Goal: Task Accomplishment & Management: Manage account settings

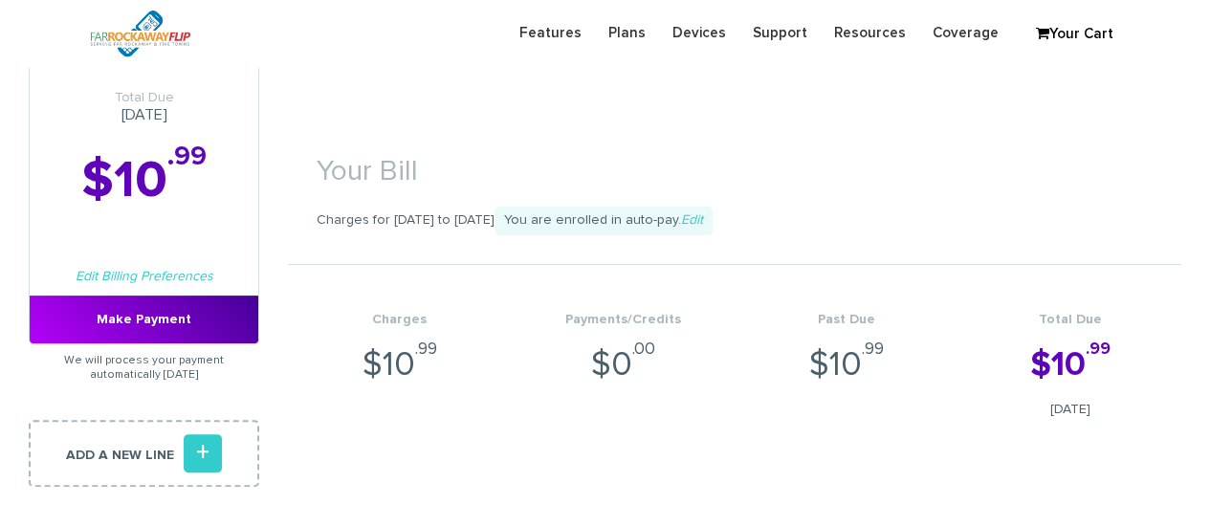
scroll to position [109, 0]
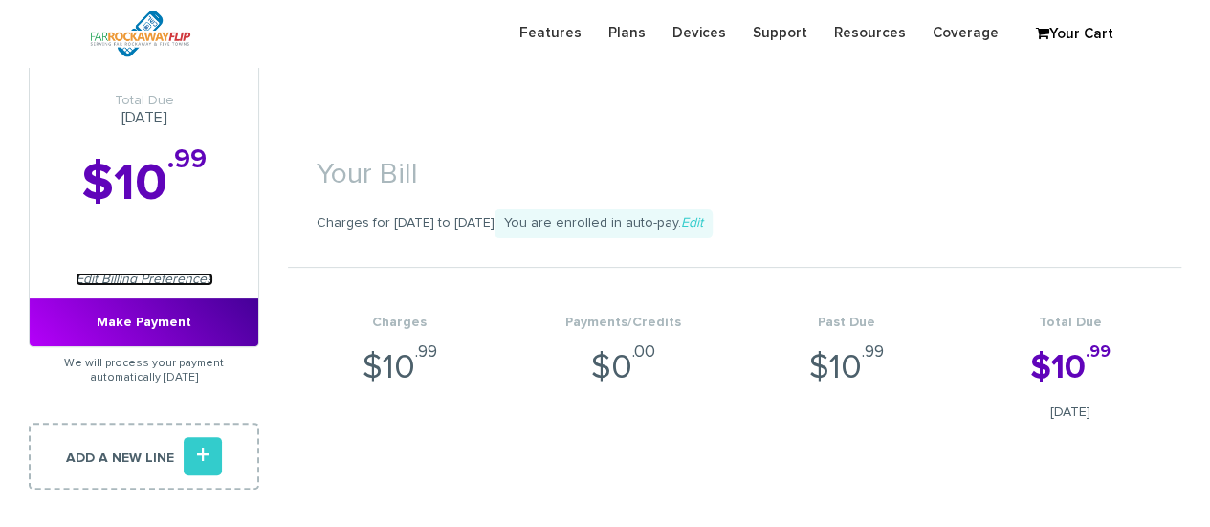
click at [149, 274] on link "Edit Billing Preferences" at bounding box center [145, 279] width 138 height 13
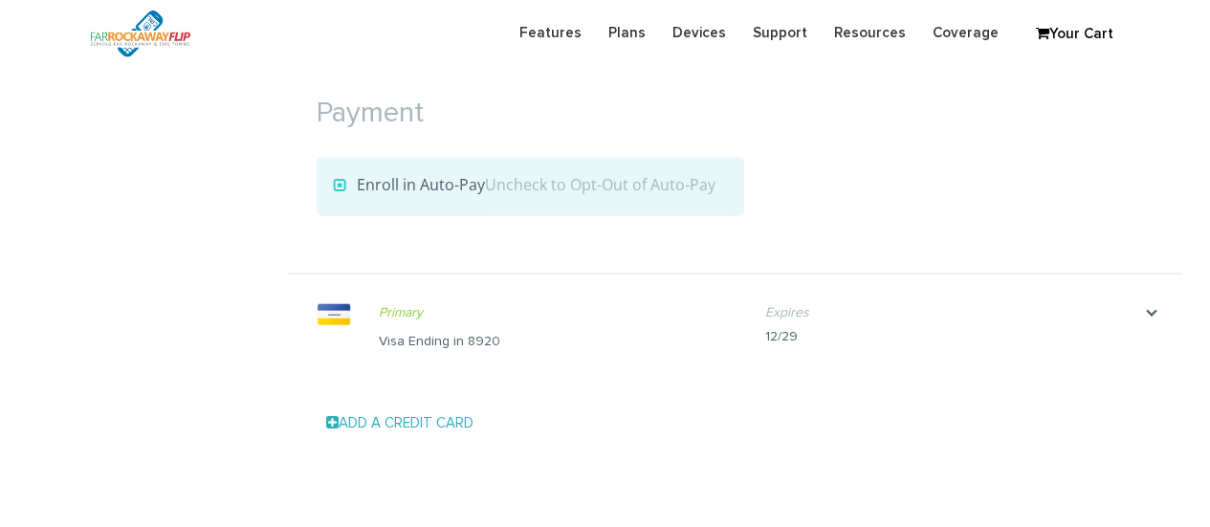
scroll to position [2069, 0]
click at [437, 420] on link "Add a Credit Card" at bounding box center [399, 424] width 147 height 14
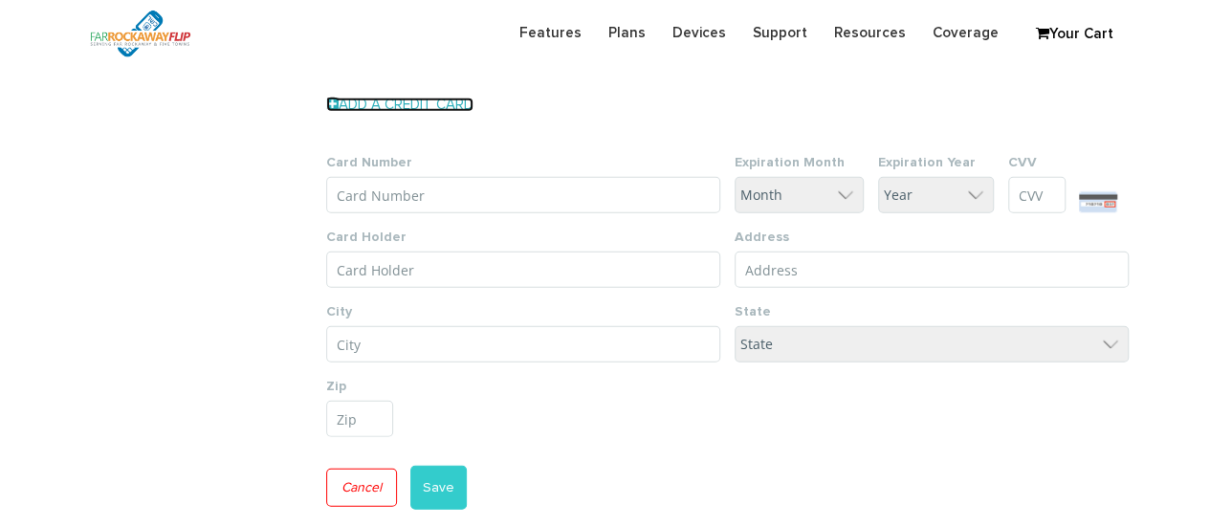
scroll to position [2428, 0]
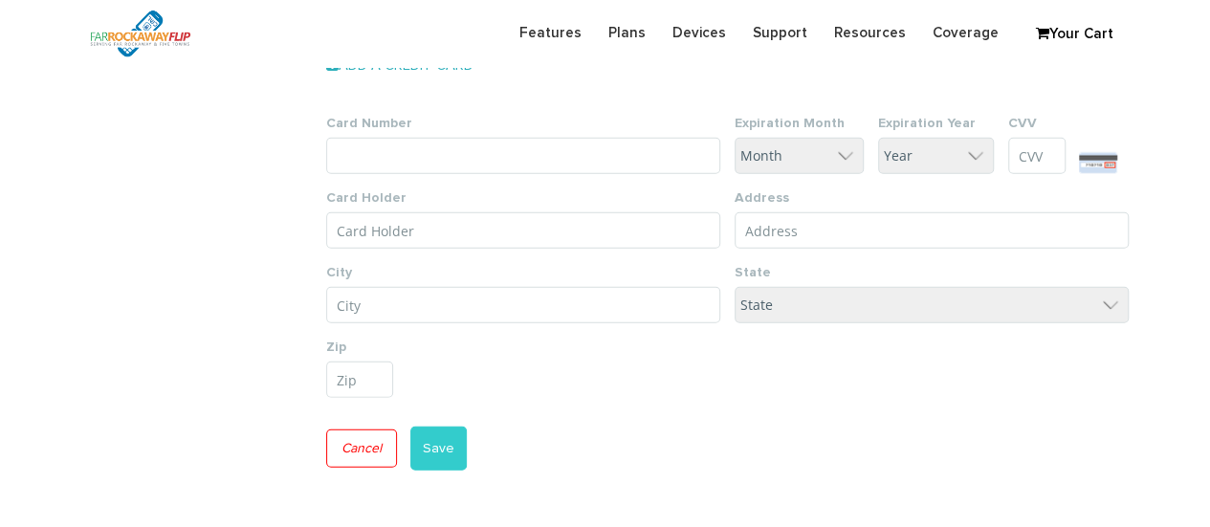
click at [434, 154] on input "Card Number" at bounding box center [523, 156] width 394 height 36
click at [395, 229] on input "Card Holder" at bounding box center [523, 230] width 394 height 36
paste input "[PERSON_NAME]"
type input "[PERSON_NAME]"
type input "1472 2761 5323 504"
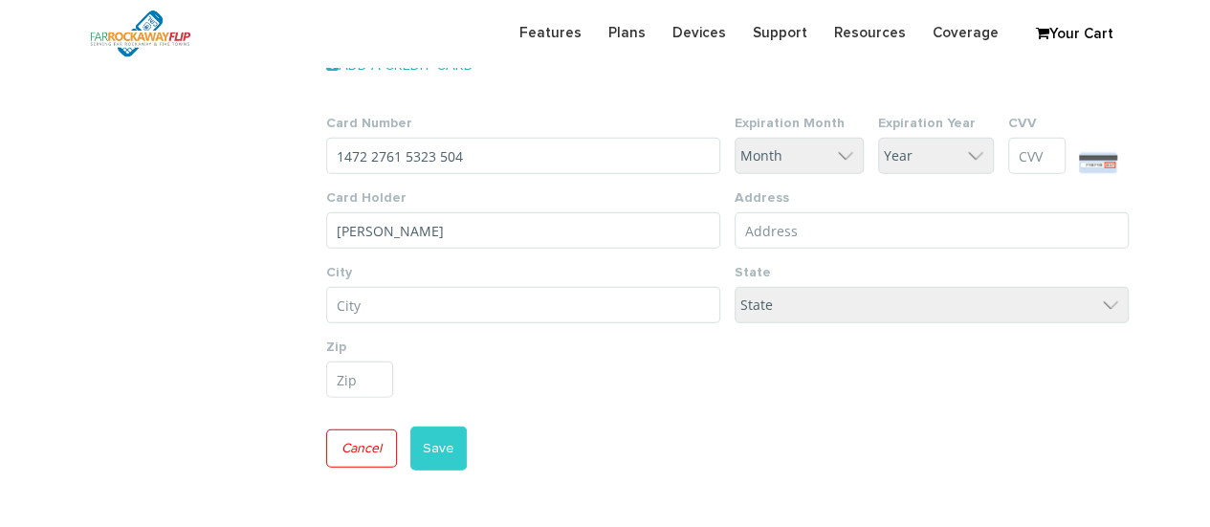
select select "7"
select select "30"
type input "399"
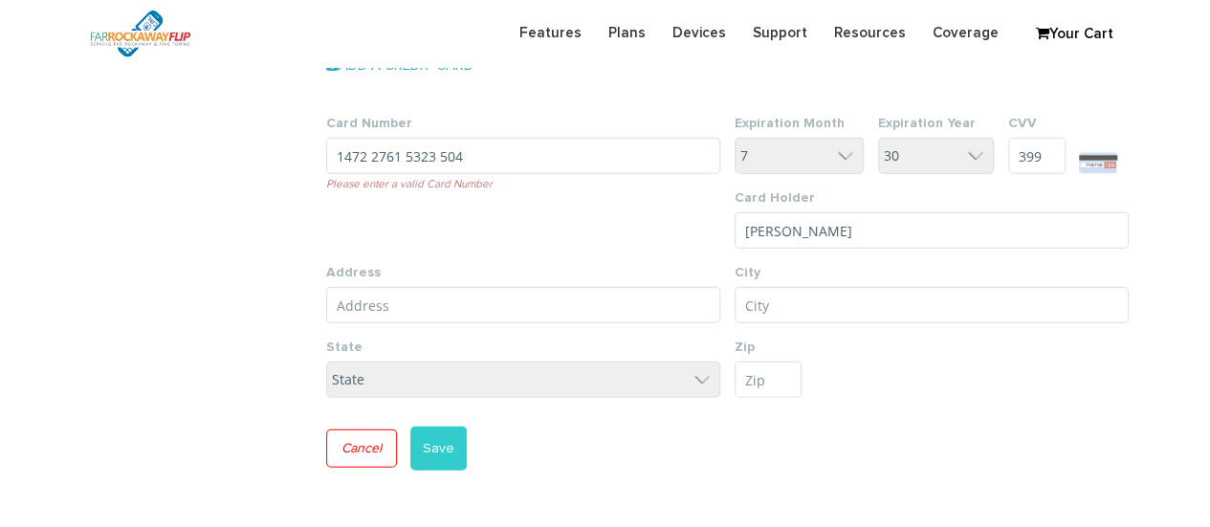
drag, startPoint x: 491, startPoint y: 152, endPoint x: 138, endPoint y: 116, distance: 355.7
type input "4145 04"
drag, startPoint x: 462, startPoint y: 162, endPoint x: 67, endPoint y: 142, distance: 395.4
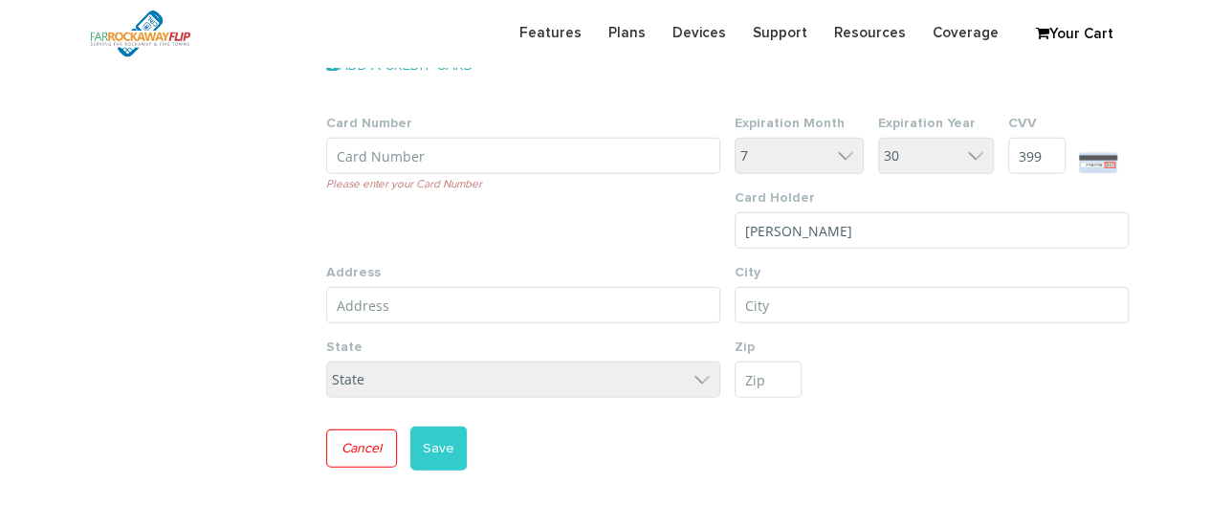
click at [385, 144] on input "Card Number" at bounding box center [523, 156] width 394 height 36
paste input "4147 2027 6155 3237"
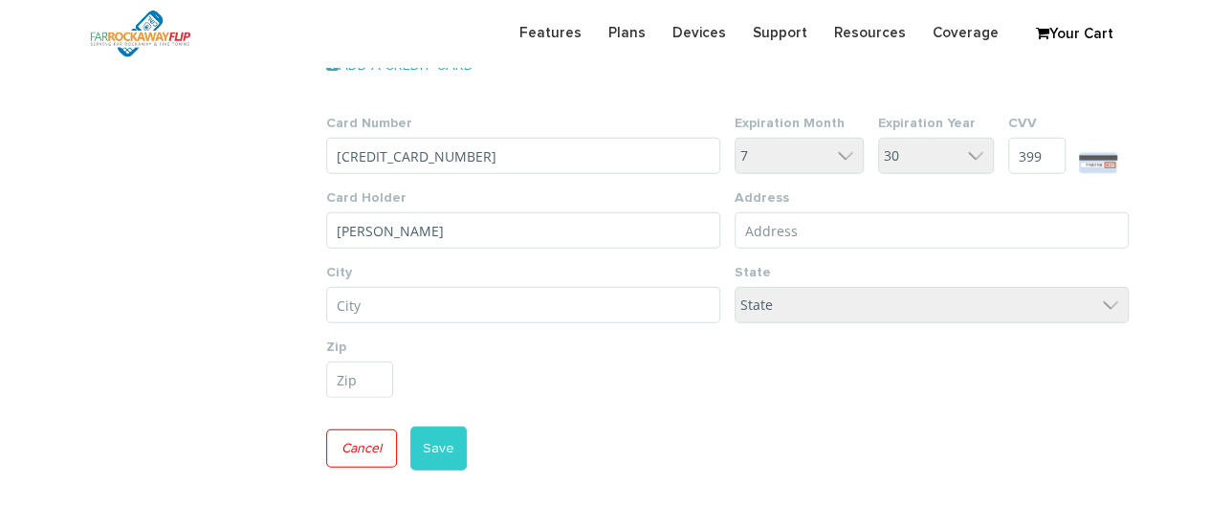
drag, startPoint x: 405, startPoint y: 152, endPoint x: 432, endPoint y: 175, distance: 35.3
click at [405, 152] on input "4147 2027 6155 3237" at bounding box center [523, 156] width 394 height 36
click at [371, 151] on input "4147 2026 155 3237" at bounding box center [523, 156] width 394 height 36
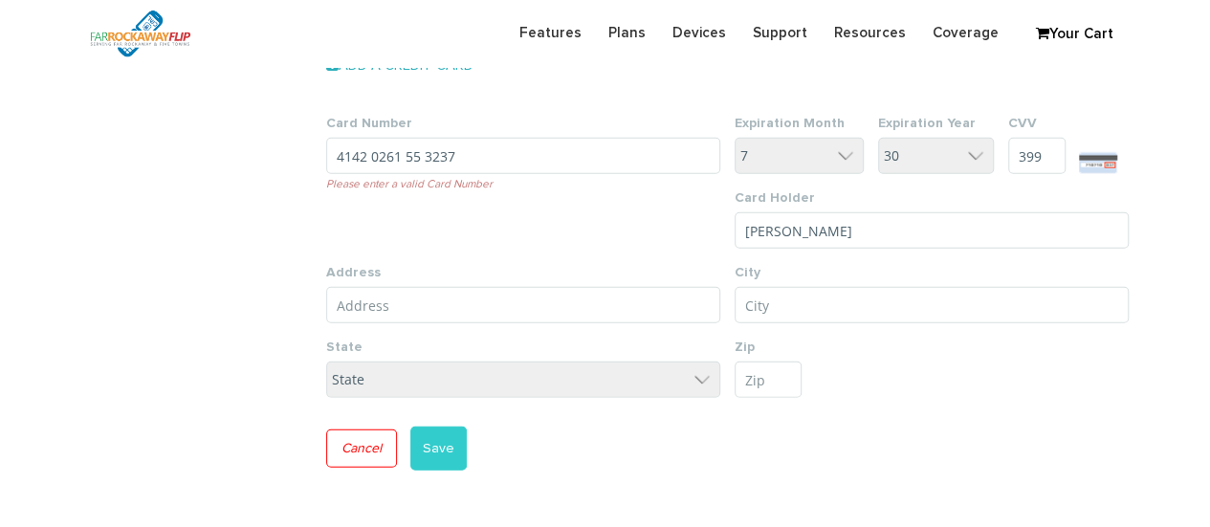
drag, startPoint x: 461, startPoint y: 155, endPoint x: 361, endPoint y: 154, distance: 99.5
click at [361, 154] on input "4142 0261 55 3237" at bounding box center [523, 156] width 394 height 36
click at [432, 164] on input "4147 7" at bounding box center [523, 156] width 394 height 36
type input "4147 2027 6155 3237"
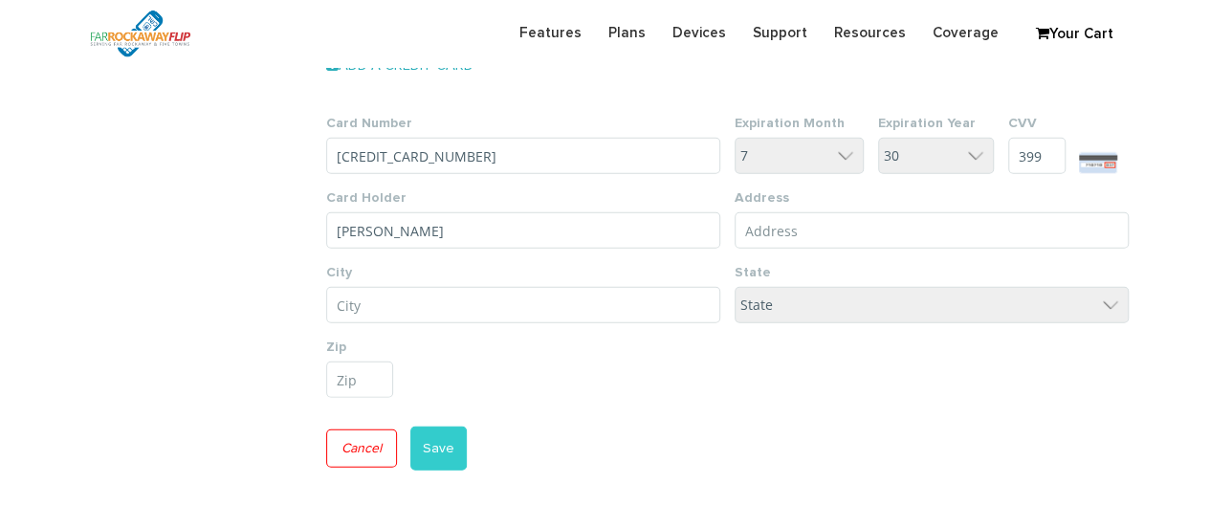
click at [802, 221] on input "Address Line 1*" at bounding box center [931, 230] width 394 height 36
paste input "3417 avenue k"
type input "3417 avenue k"
click at [492, 304] on input "City*" at bounding box center [523, 305] width 394 height 36
type input "Brooklyn"
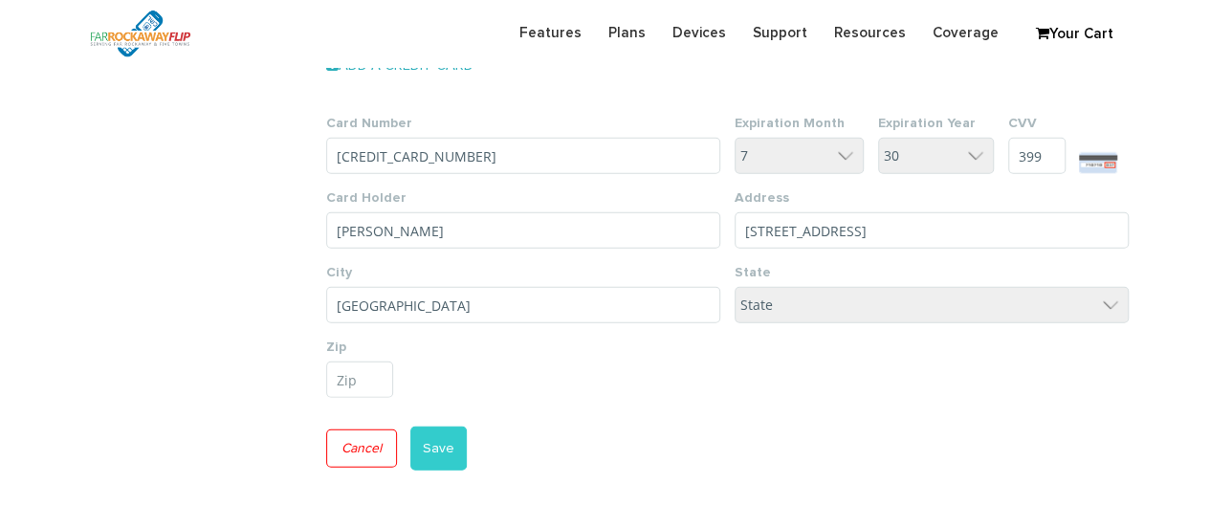
click at [833, 299] on select "State District of Columbia Alabama Alaska Arizona Arkansas California Colorado …" at bounding box center [931, 305] width 394 height 36
select select "NY"
click at [734, 287] on select "State District of Columbia Alabama Alaska Arizona Arkansas California Colorado …" at bounding box center [931, 305] width 394 height 36
click at [361, 372] on input "Postal/Zip code" at bounding box center [359, 379] width 67 height 36
paste input "11210"
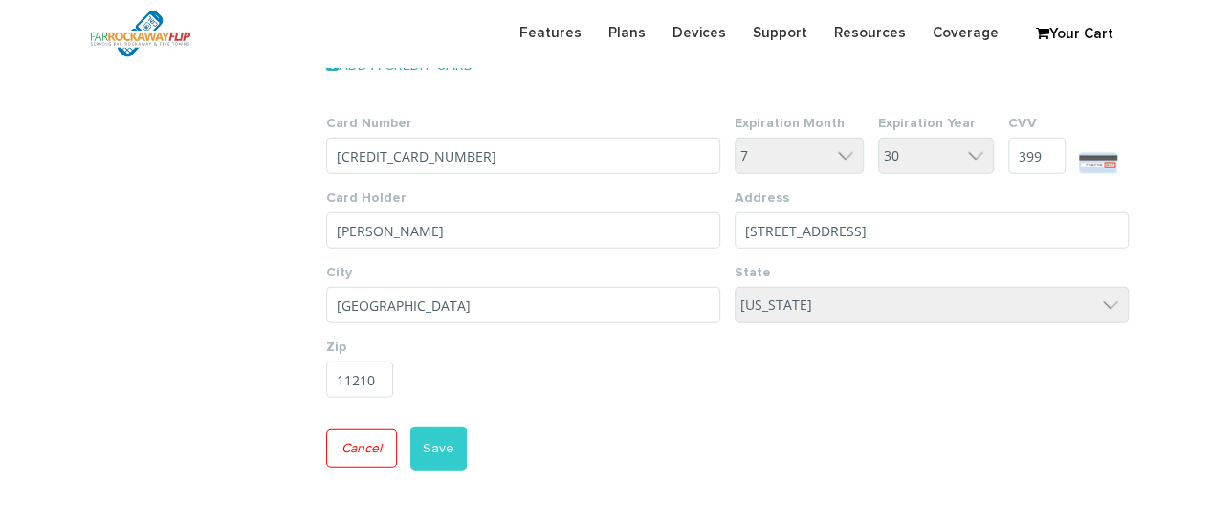
type input "11210"
click at [440, 443] on button "Save" at bounding box center [438, 448] width 56 height 44
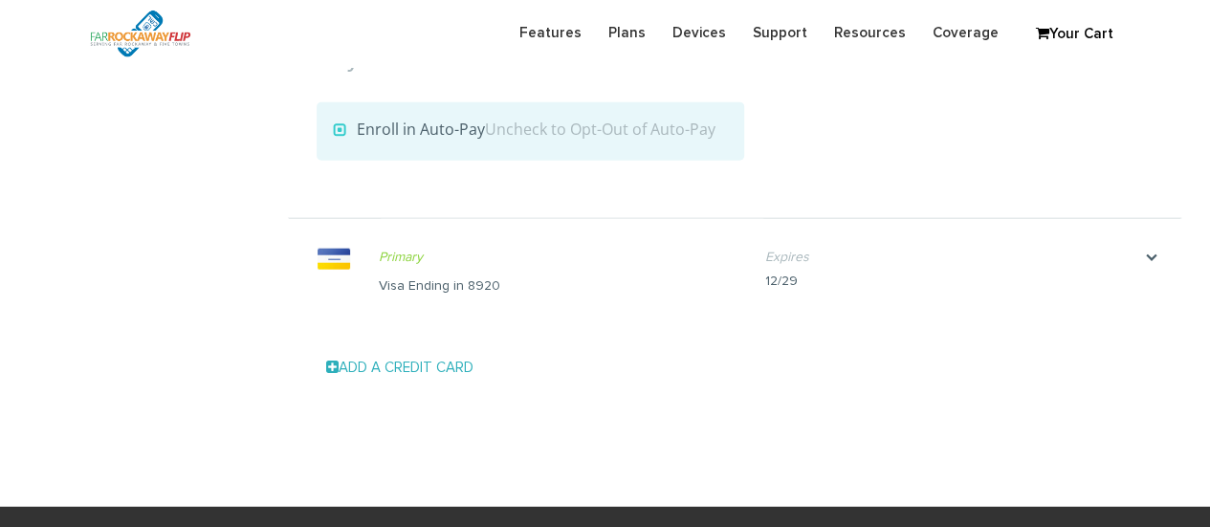
scroll to position [2306, 0]
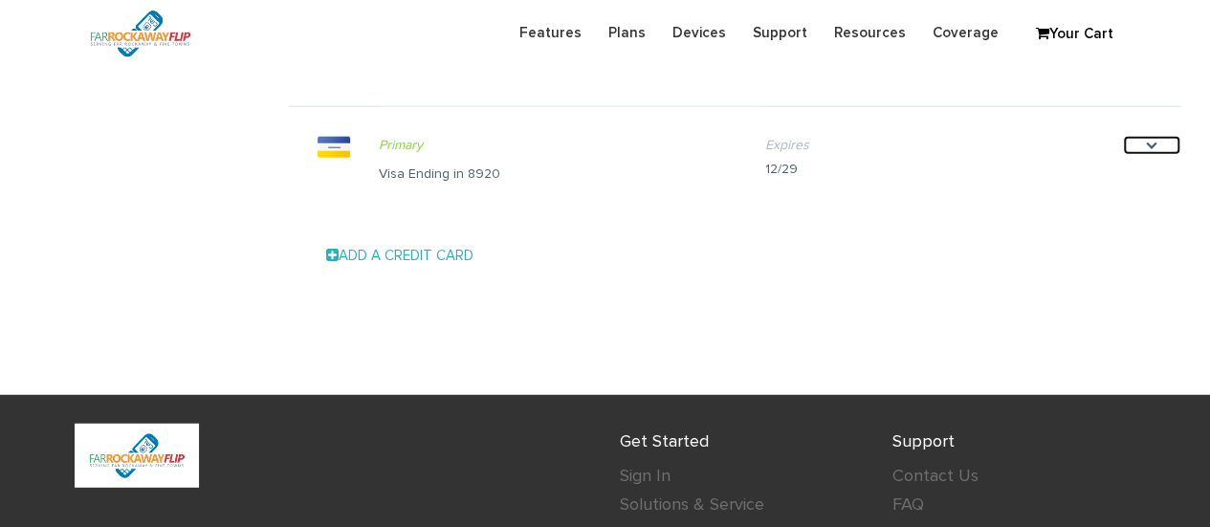
click at [1153, 140] on icon "." at bounding box center [1151, 145] width 57 height 19
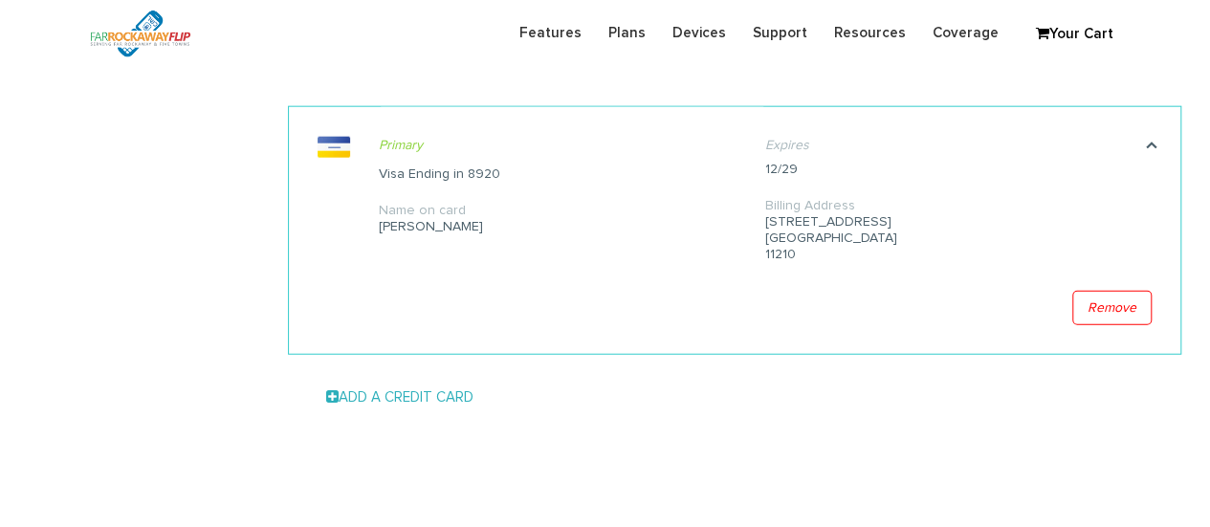
click at [839, 409] on div "Add a Credit Card Card Number Expiration Month Month 1 2 3 4 5 6 7 8 9 10 11 12…" at bounding box center [734, 397] width 893 height 67
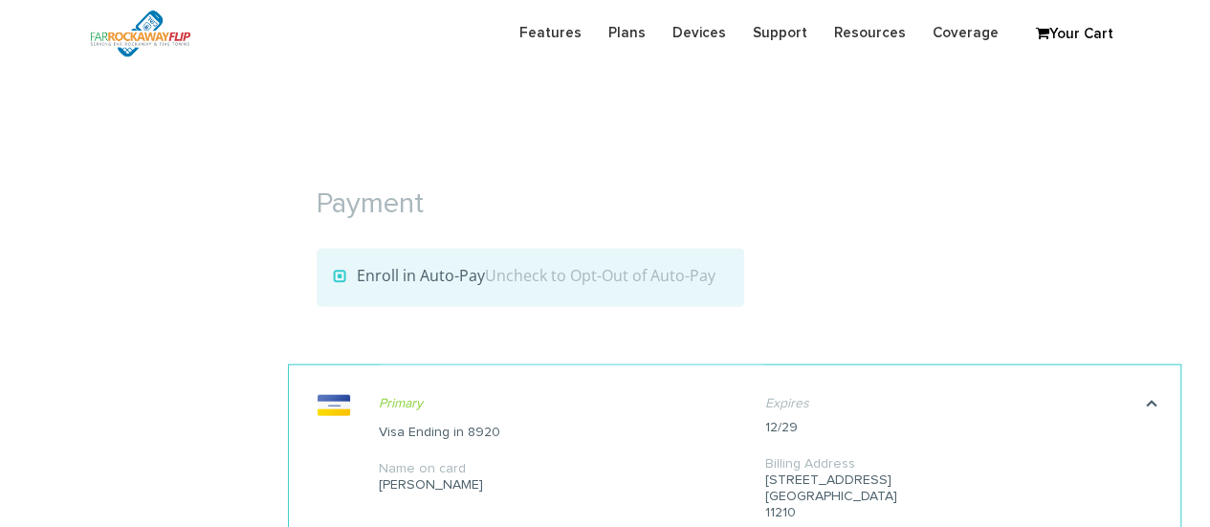
scroll to position [346, 0]
